Goal: Find specific page/section: Find specific page/section

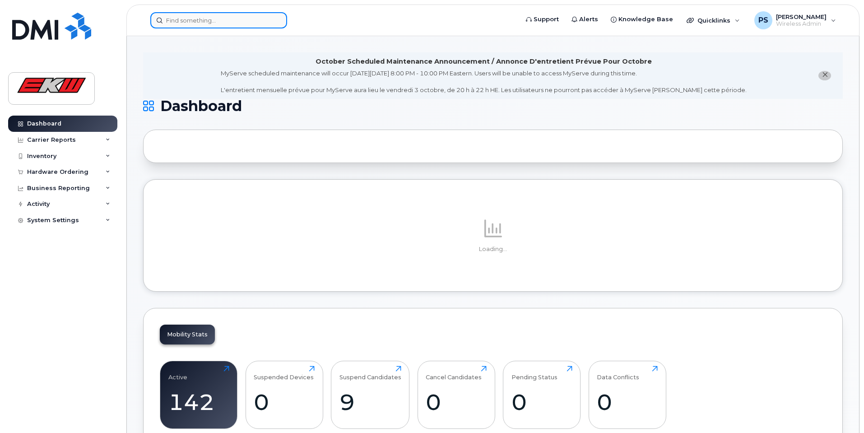
click at [226, 19] on input at bounding box center [218, 20] width 137 height 16
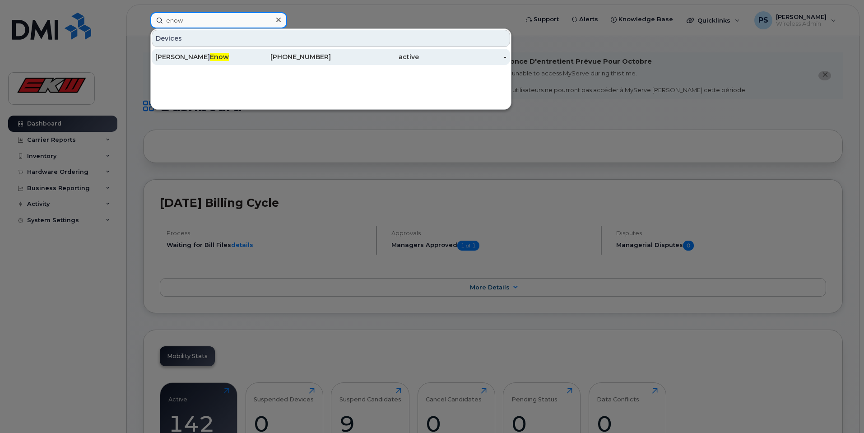
type input "enow"
click at [210, 58] on span "Enow" at bounding box center [219, 57] width 19 height 8
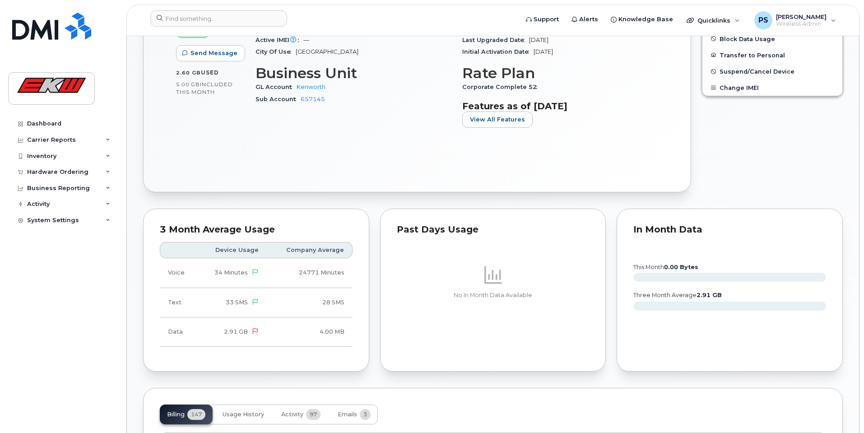
scroll to position [361, 0]
click at [223, 20] on input at bounding box center [218, 18] width 137 height 16
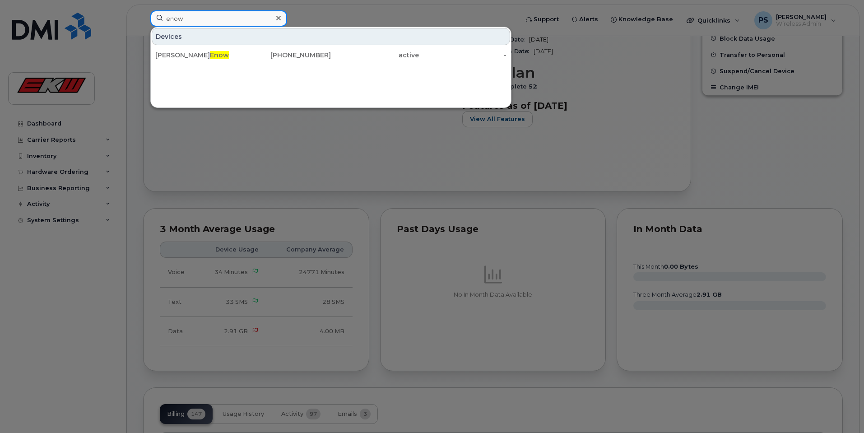
type input "enow"
